Goal: Task Accomplishment & Management: Manage account settings

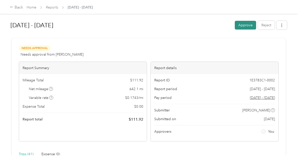
click at [242, 24] on button "Approve" at bounding box center [245, 25] width 21 height 9
